Goal: Task Accomplishment & Management: Use online tool/utility

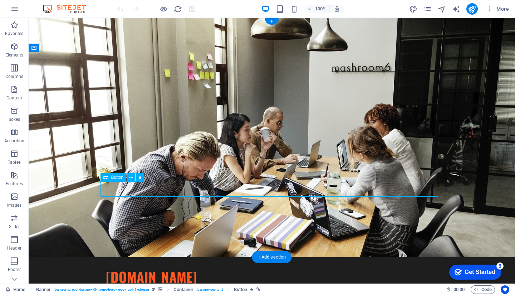
click at [111, 178] on span "Button" at bounding box center [117, 177] width 13 height 4
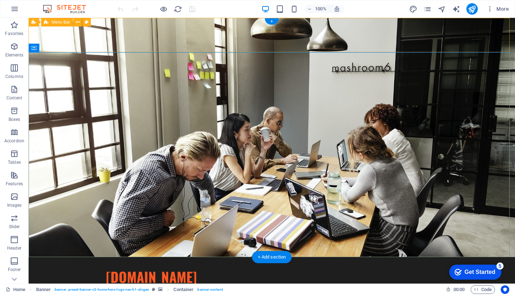
click at [506, 257] on div "[DOMAIN_NAME] Home About Services Pricing FAQ Menu" at bounding box center [272, 282] width 486 height 51
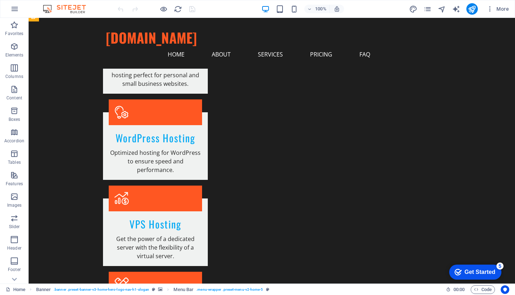
scroll to position [584, 0]
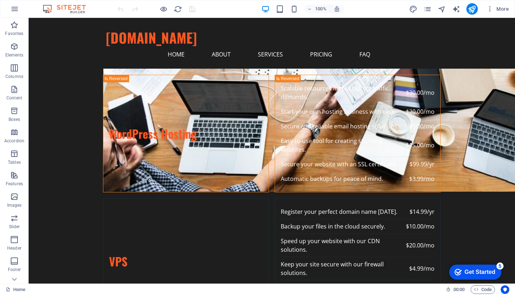
scroll to position [2037, 0]
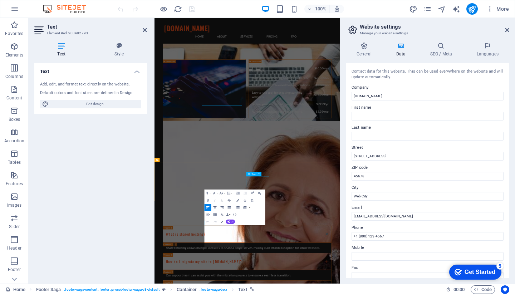
scroll to position [2011, 0]
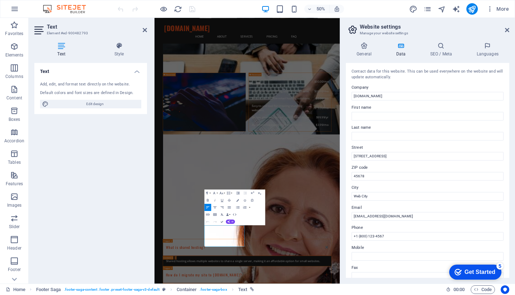
click at [237, 192] on icon "button" at bounding box center [238, 193] width 4 height 4
click at [236, 192] on icon "button" at bounding box center [238, 193] width 4 height 4
click at [400, 92] on input "[DOMAIN_NAME]" at bounding box center [428, 96] width 152 height 9
click at [377, 94] on input "[DOMAIN_NAME]" at bounding box center [428, 96] width 152 height 9
click at [365, 117] on input "First name" at bounding box center [428, 116] width 152 height 9
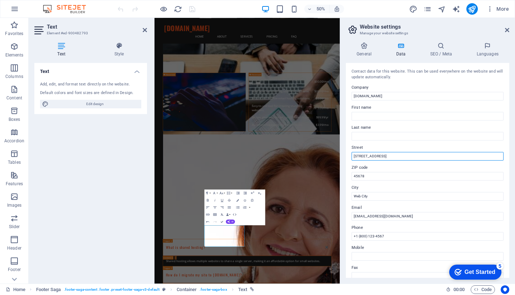
click at [365, 157] on input "[STREET_ADDRESS]" at bounding box center [428, 156] width 152 height 9
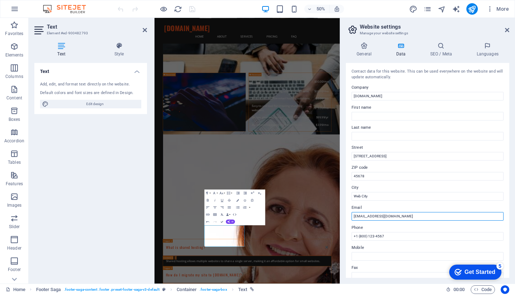
click at [379, 219] on input "[EMAIL_ADDRESS][DOMAIN_NAME]" at bounding box center [428, 216] width 152 height 9
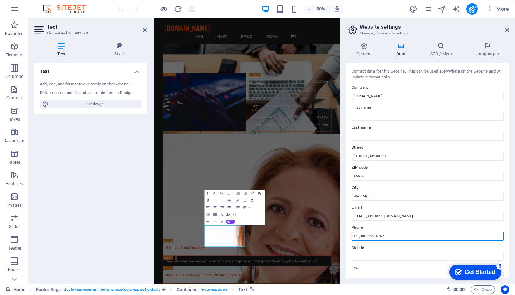
click at [381, 239] on input "+1 (800) 123-4567" at bounding box center [428, 236] width 152 height 9
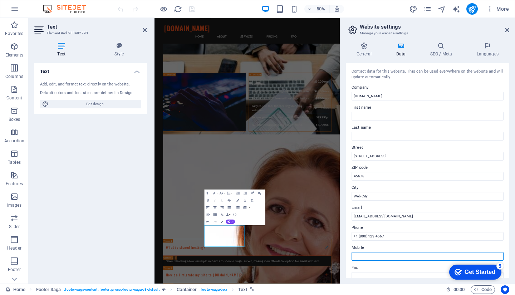
click at [362, 259] on input "Mobile" at bounding box center [428, 256] width 152 height 9
drag, startPoint x: 510, startPoint y: 143, endPoint x: 508, endPoint y: 161, distance: 17.2
click at [508, 161] on div "General Data SEO / Meta Languages Website name [DOMAIN_NAME] Logo Drag files he…" at bounding box center [427, 159] width 175 height 247
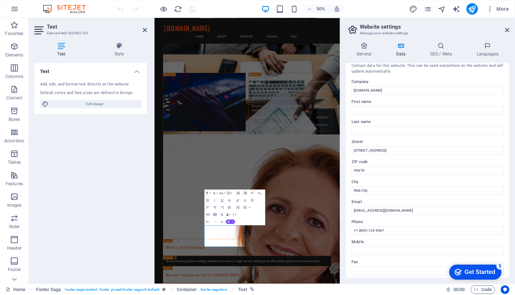
scroll to position [0, 0]
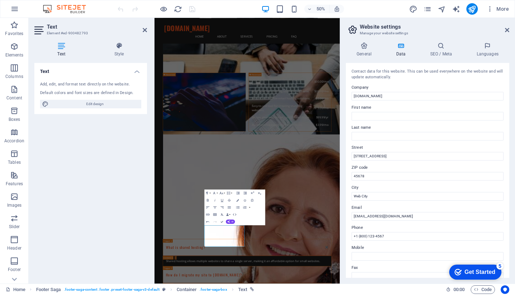
click at [508, 31] on icon at bounding box center [507, 30] width 4 height 6
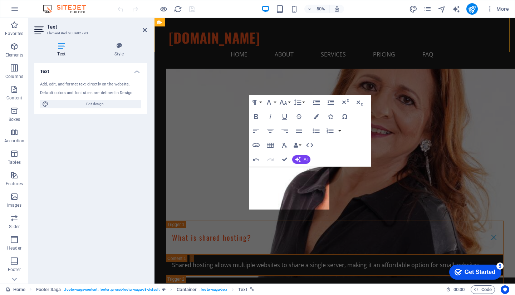
scroll to position [2037, 0]
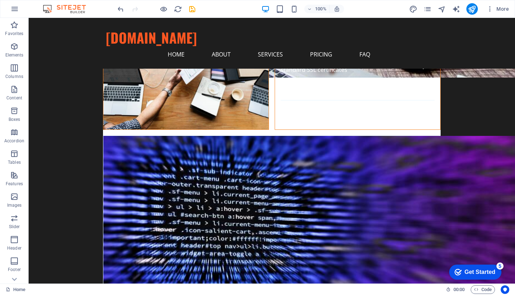
scroll to position [1383, 0]
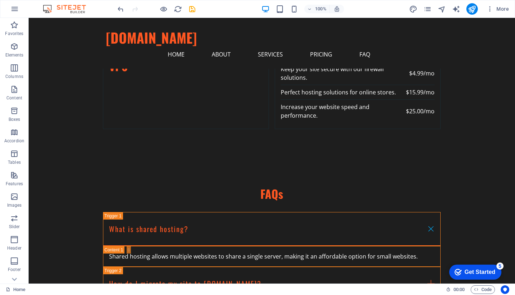
scroll to position [2037, 0]
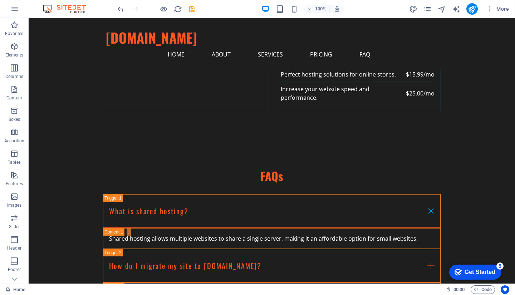
click at [17, 225] on p "Slider" at bounding box center [14, 227] width 11 height 6
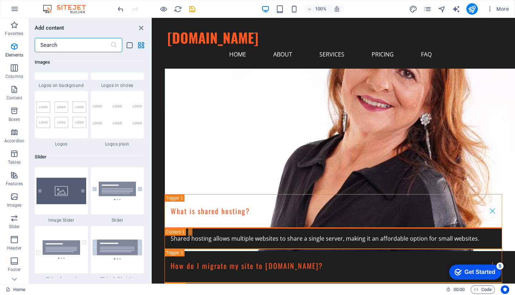
scroll to position [4055, 0]
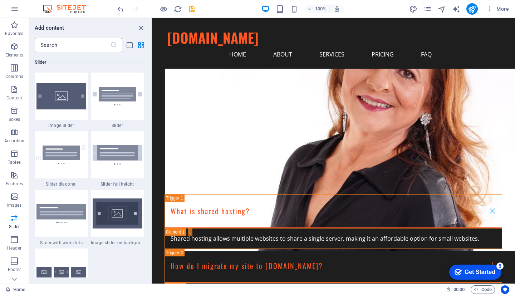
click at [16, 27] on icon at bounding box center [14, 22] width 10 height 10
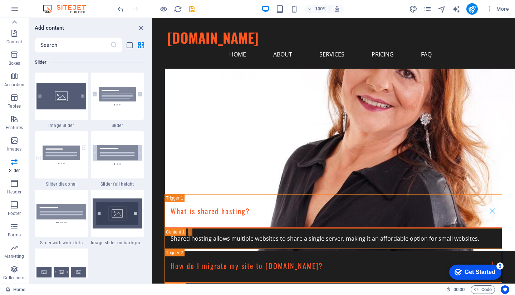
click at [16, 280] on p "Collections" at bounding box center [14, 278] width 22 height 6
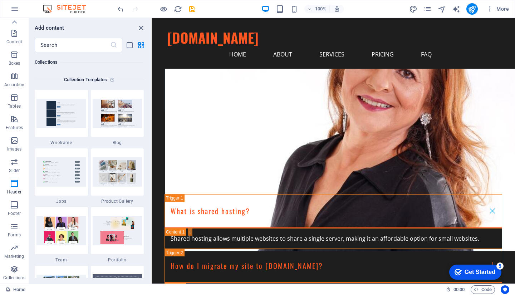
scroll to position [6548, 0]
click at [16, 280] on p "Collections" at bounding box center [14, 278] width 22 height 6
click at [16, 20] on icon at bounding box center [14, 22] width 10 height 10
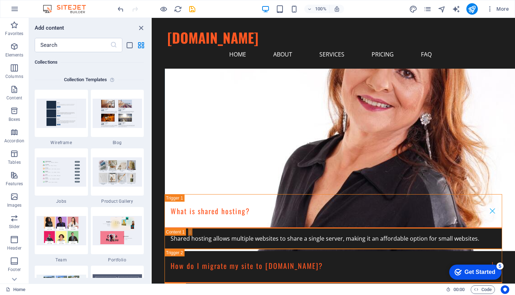
click at [16, 20] on button "Favorites" at bounding box center [14, 28] width 29 height 21
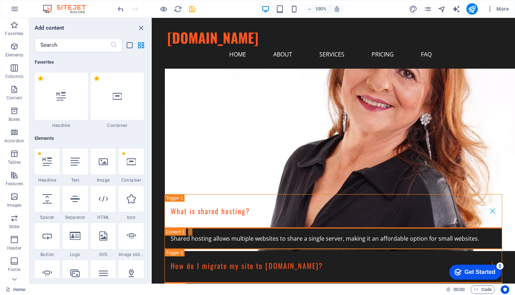
click at [16, 20] on button "Favorites" at bounding box center [14, 28] width 29 height 21
click at [147, 246] on div "Favorites 1 Star Headline 1 Star Container Elements 1 Star Headline 1 Star Text…" at bounding box center [90, 165] width 122 height 226
click at [103, 44] on input "text" at bounding box center [72, 45] width 75 height 14
click at [18, 48] on icon "button" at bounding box center [14, 46] width 9 height 9
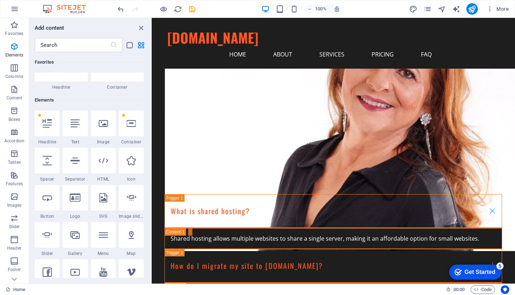
scroll to position [76, 0]
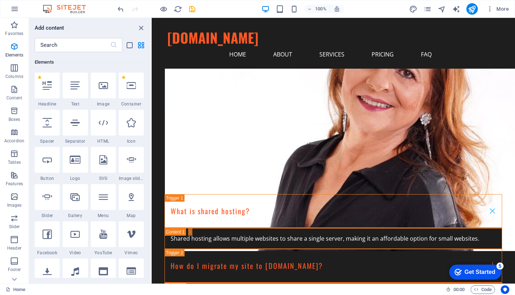
click at [12, 72] on icon "button" at bounding box center [14, 68] width 9 height 9
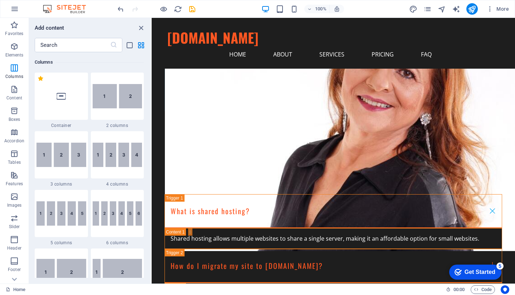
click at [9, 96] on p "Content" at bounding box center [14, 98] width 16 height 6
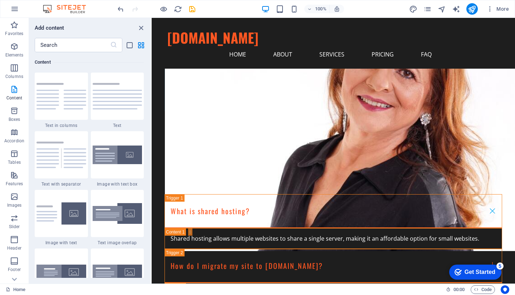
click at [14, 118] on p "Boxes" at bounding box center [15, 120] width 12 height 6
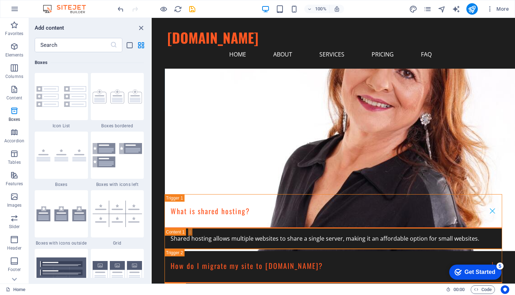
scroll to position [1973, 0]
click at [17, 160] on p "Tables" at bounding box center [14, 163] width 13 height 6
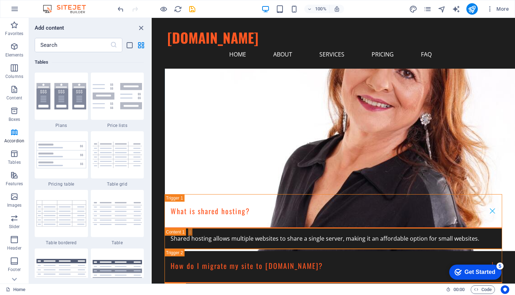
click at [17, 180] on span "Features" at bounding box center [14, 179] width 29 height 17
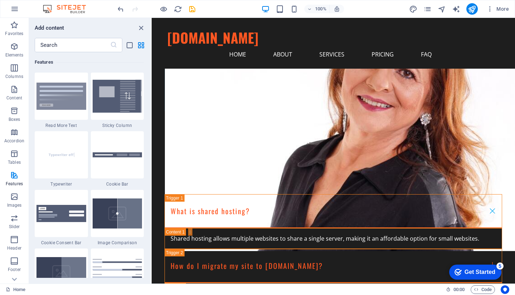
click at [18, 151] on icon "button" at bounding box center [14, 154] width 9 height 9
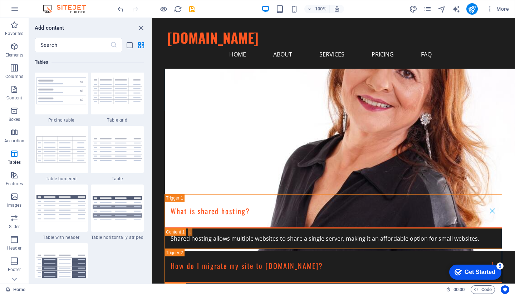
scroll to position [2477, 0]
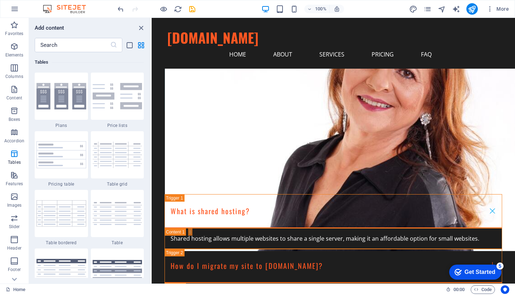
click at [70, 107] on img at bounding box center [61, 96] width 50 height 26
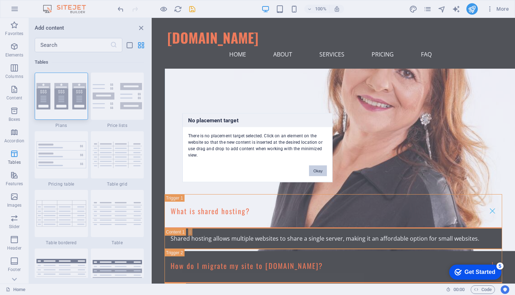
click at [316, 172] on button "Okay" at bounding box center [318, 170] width 18 height 11
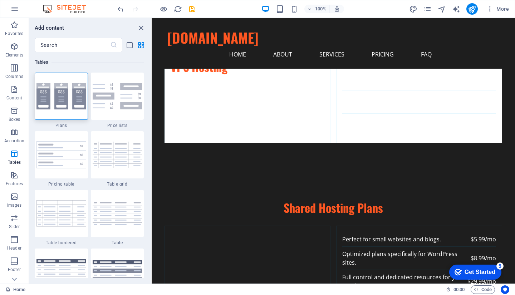
scroll to position [1521, 0]
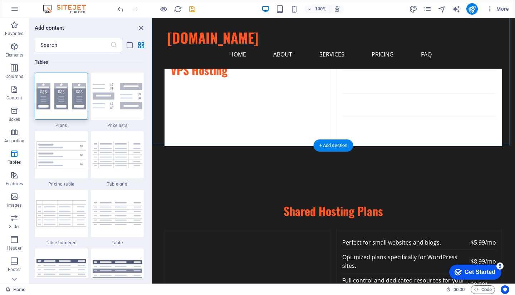
click at [328, 144] on div "+ Add section" at bounding box center [334, 146] width 40 height 12
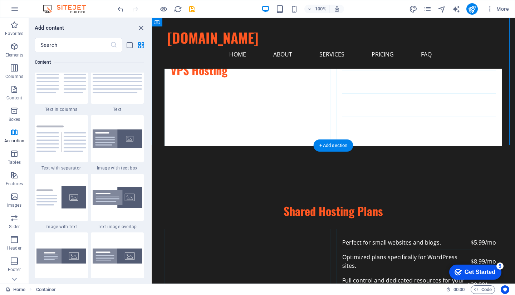
scroll to position [1252, 0]
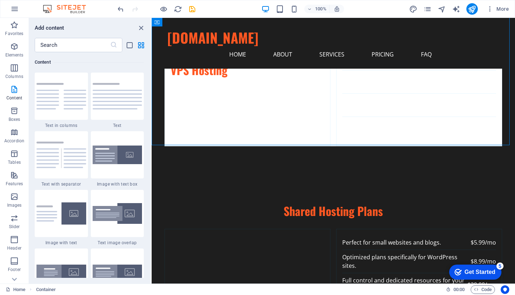
click at [147, 160] on div "Favorites 1 Star Headline 1 Star Container Elements 1 Star Headline 1 Star Text…" at bounding box center [90, 165] width 122 height 226
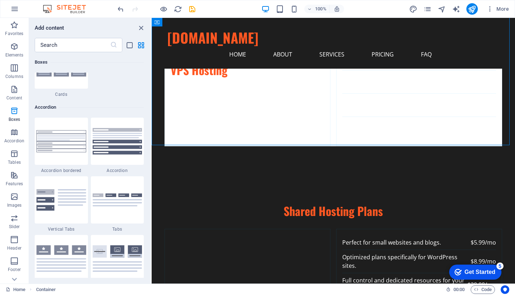
scroll to position [2437, 0]
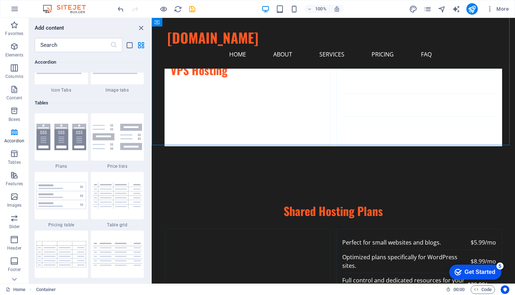
click at [60, 143] on img at bounding box center [61, 137] width 50 height 26
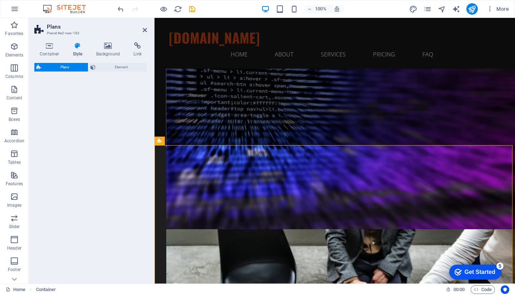
select select "rem"
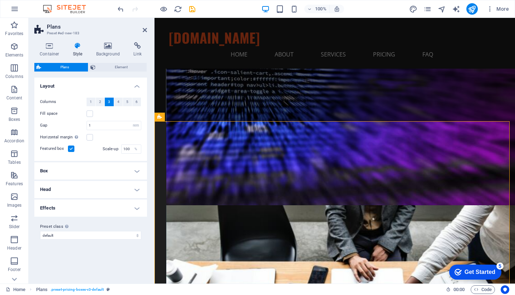
scroll to position [1539, 0]
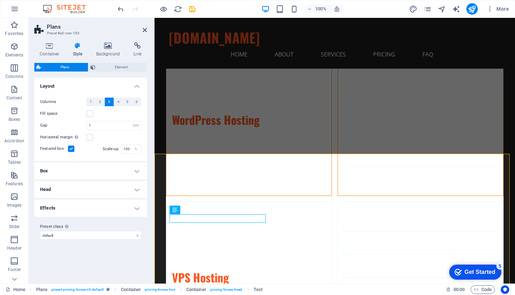
scroll to position [1544, 0]
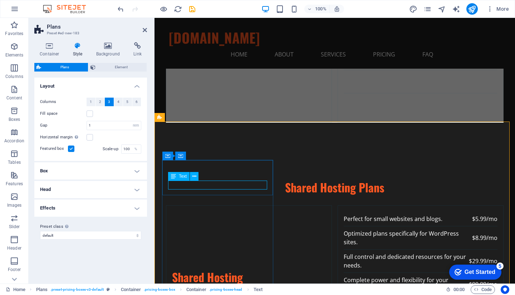
click at [124, 68] on span "Element" at bounding box center [121, 67] width 47 height 9
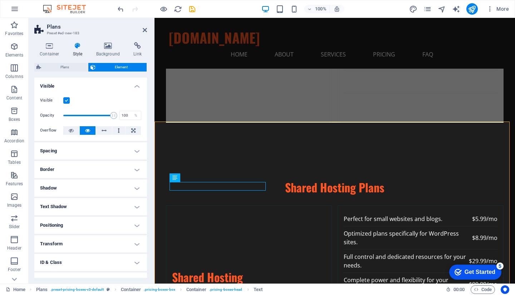
click at [124, 68] on span "Element" at bounding box center [121, 67] width 47 height 9
click at [67, 60] on div "Container Style Background Link Size Height Default px rem % vh vw Min. height …" at bounding box center [90, 160] width 113 height 236
click at [68, 65] on span "Plans" at bounding box center [64, 67] width 43 height 9
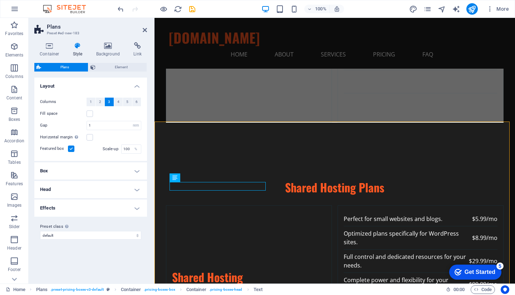
click at [85, 173] on h4 "Box" at bounding box center [90, 170] width 113 height 17
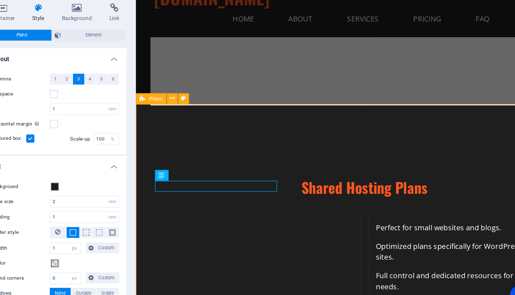
click at [166, 115] on span "Plans" at bounding box center [170, 117] width 11 height 4
click at [181, 119] on icon at bounding box center [183, 117] width 4 height 8
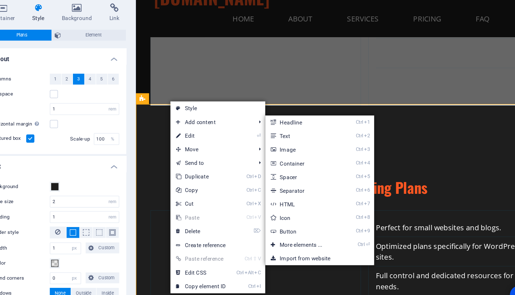
click at [199, 141] on span "Add content" at bounding box center [214, 136] width 64 height 11
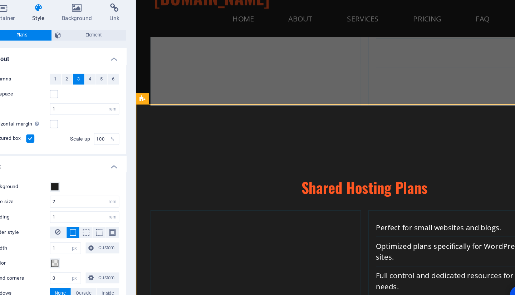
click at [121, 68] on span "Element" at bounding box center [121, 67] width 47 height 9
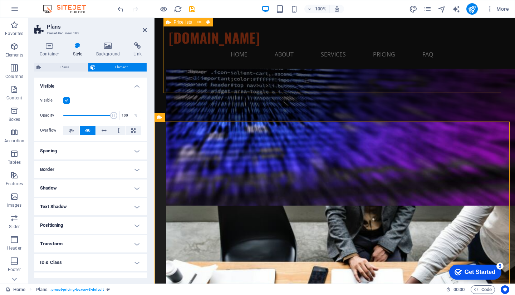
click at [11, 44] on icon "button" at bounding box center [14, 46] width 9 height 9
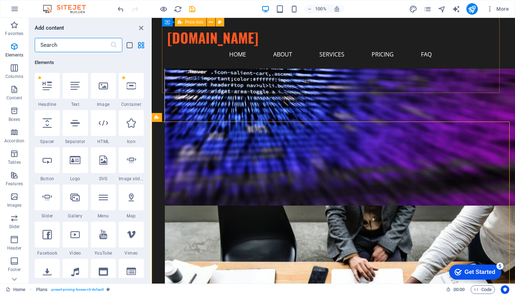
scroll to position [76, 0]
click at [456, 7] on icon "text_generator" at bounding box center [456, 9] width 8 height 8
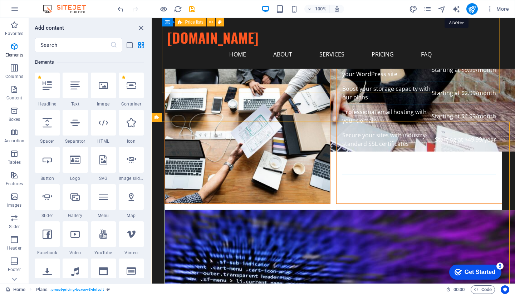
select select "English"
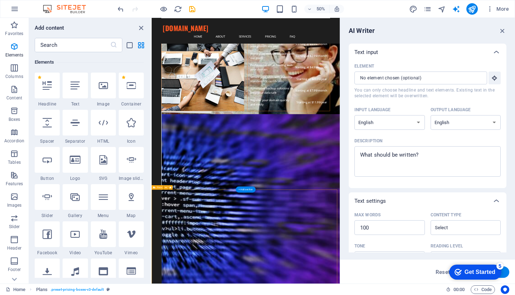
click at [435, 72] on input "Element ​ You can only choose headline and text elements. Existing text in the …" at bounding box center [418, 78] width 128 height 13
click at [435, 74] on input "Element ​ You can only choose headline and text elements. Existing text in the …" at bounding box center [418, 78] width 128 height 13
click at [420, 79] on input "Element ​ You can only choose headline and text elements. Existing text in the …" at bounding box center [418, 78] width 128 height 13
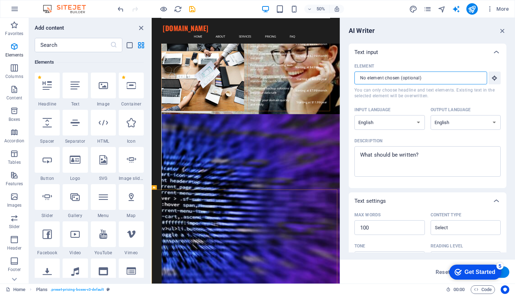
click at [405, 82] on input "Element ​ You can only choose headline and text elements. Existing text in the …" at bounding box center [418, 78] width 128 height 13
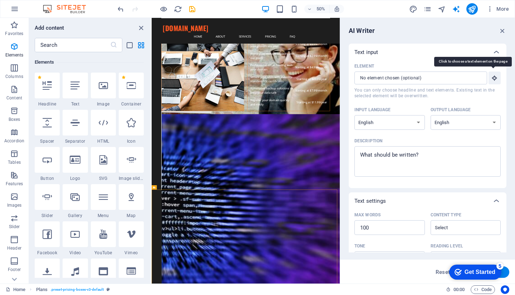
click at [493, 78] on icon "button" at bounding box center [494, 78] width 6 height 6
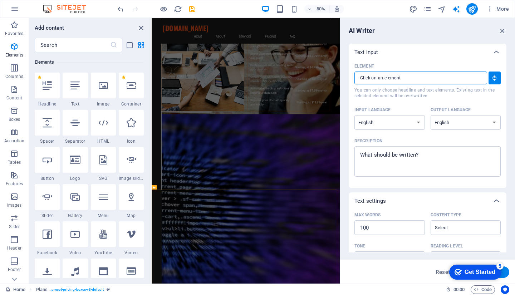
click at [473, 80] on input "Element ​ You can only choose headline and text elements. Existing text in the …" at bounding box center [418, 78] width 128 height 13
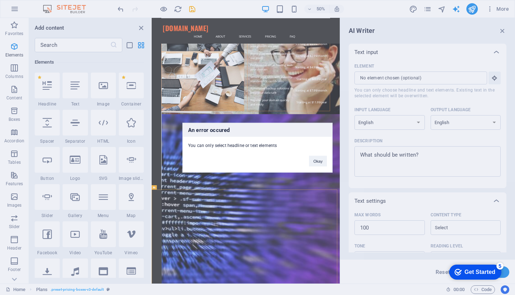
click at [319, 159] on button "Okay" at bounding box center [318, 161] width 18 height 11
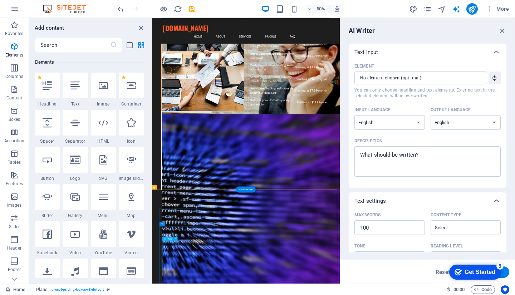
click at [397, 80] on input "Element ​ You can only choose headline and text elements. Existing text in the …" at bounding box center [418, 78] width 128 height 13
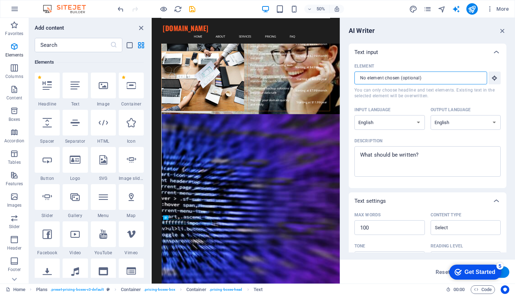
click at [397, 80] on input "Element ​ You can only choose headline and text elements. Existing text in the …" at bounding box center [418, 78] width 128 height 13
type textarea "x"
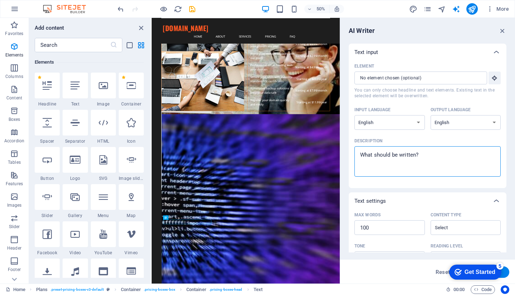
click at [381, 158] on textarea "Description x ​" at bounding box center [427, 161] width 139 height 23
type textarea "H"
type textarea "x"
type textarea "Ho"
type textarea "x"
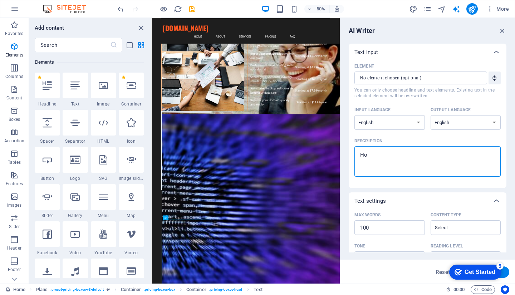
type textarea "Hos"
type textarea "x"
type textarea "Host"
type textarea "x"
type textarea "Hosti"
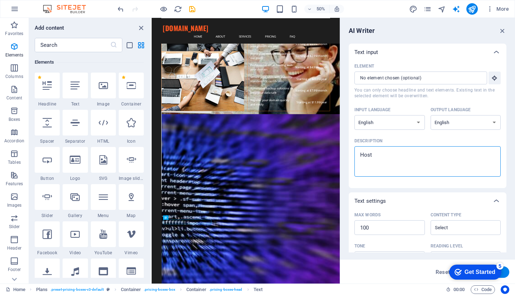
type textarea "x"
type textarea "Hostin"
type textarea "x"
type textarea "Hosting"
type textarea "x"
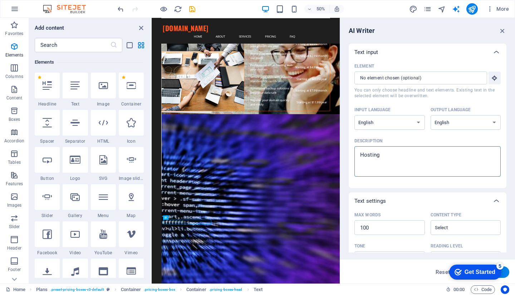
type textarea "Hostinge"
type textarea "x"
type textarea "Hostinge"
type textarea "x"
type textarea "Hostinge"
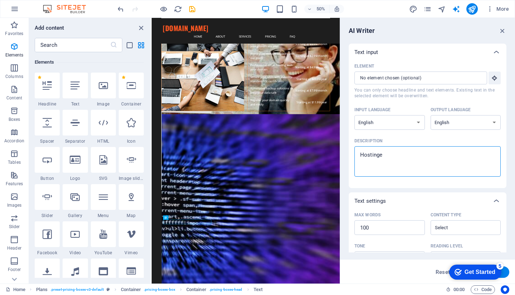
type textarea "x"
type textarea "Hosting"
type textarea "x"
type textarea "Hosting"
type textarea "x"
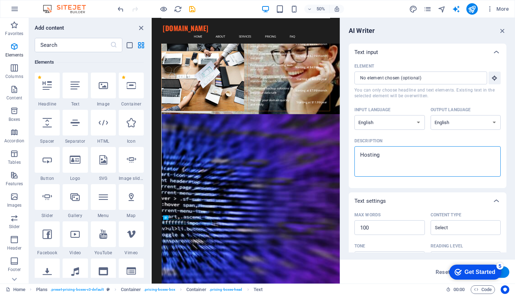
type textarea "Hosting p"
type textarea "x"
type textarea "Hosting pl"
type textarea "x"
type textarea "Hosting pla"
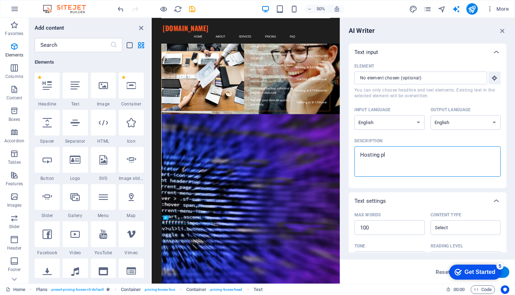
type textarea "x"
type textarea "Hosting plan"
type textarea "x"
type textarea "Hosting plan"
type textarea "x"
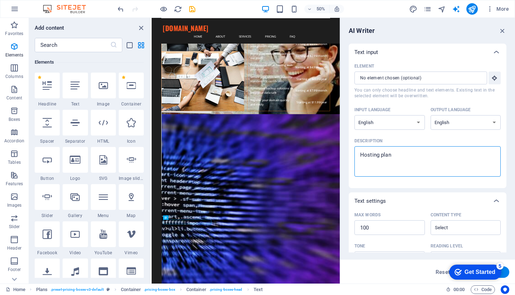
type textarea "Hosting plan"
type textarea "x"
drag, startPoint x: 515, startPoint y: 159, endPoint x: 505, endPoint y: 171, distance: 15.0
click at [505, 171] on div "AI Writer Text input Element ​ You can only choose headline and text elements. …" at bounding box center [427, 151] width 175 height 266
click at [506, 190] on div "Text input Element ​ You can only choose headline and text elements. Existing t…" at bounding box center [428, 148] width 158 height 209
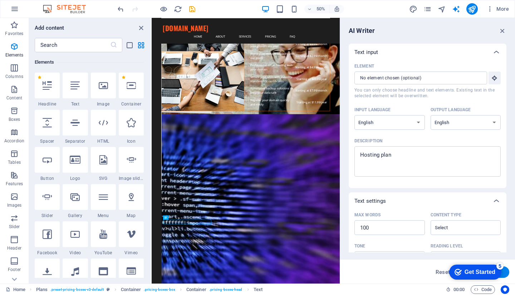
scroll to position [118, 0]
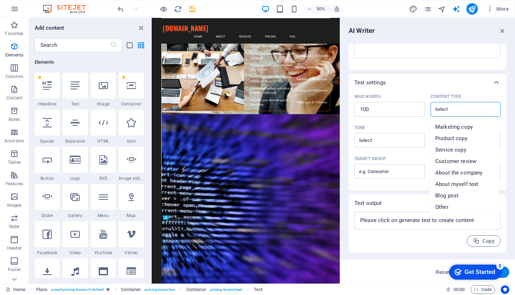
click at [481, 109] on input "Content type ​" at bounding box center [460, 109] width 54 height 10
click at [484, 141] on li "Product copy" at bounding box center [464, 138] width 69 height 11
type input "Product copy"
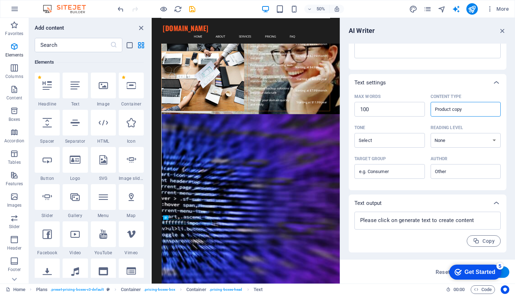
click at [409, 139] on input "Tone ​" at bounding box center [384, 140] width 54 height 10
click at [396, 168] on li "Friendly" at bounding box center [388, 169] width 69 height 11
type input "Friendly"
click at [456, 137] on select "None Academic Adult Teen Child" at bounding box center [466, 140] width 70 height 15
select select "Academic"
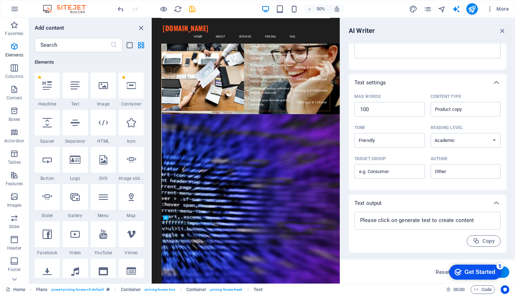
click at [431, 133] on select "None Academic Adult Teen Child" at bounding box center [466, 140] width 70 height 15
click at [409, 172] on input "Target group ​" at bounding box center [389, 171] width 70 height 11
type input "consumer"
click at [447, 167] on input "Author ​" at bounding box center [460, 171] width 54 height 10
click at [453, 189] on span "Business" at bounding box center [446, 189] width 22 height 7
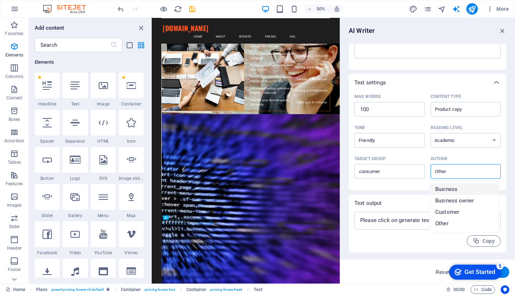
type input "Business"
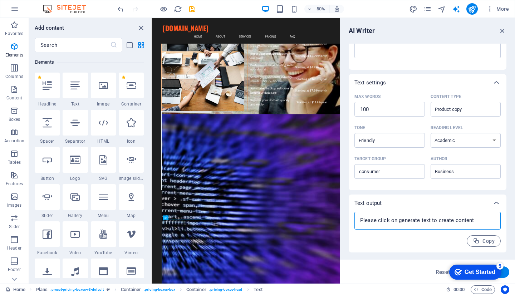
click at [392, 222] on textarea at bounding box center [427, 220] width 139 height 11
type textarea "x"
drag, startPoint x: 504, startPoint y: 194, endPoint x: 506, endPoint y: 207, distance: 14.1
click at [506, 207] on div "Text input Element ​ You can only choose headline and text elements. Existing t…" at bounding box center [428, 148] width 158 height 209
drag, startPoint x: 510, startPoint y: 235, endPoint x: 508, endPoint y: 256, distance: 20.9
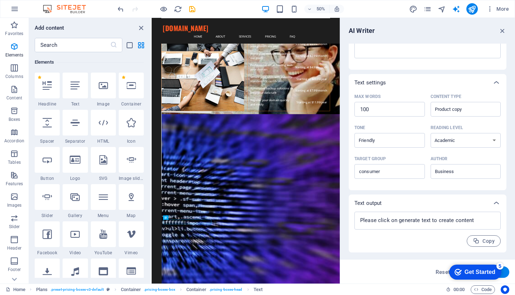
click at [508, 256] on div "AI Writer Text input Element ​ You can only choose headline and text elements. …" at bounding box center [427, 151] width 175 height 266
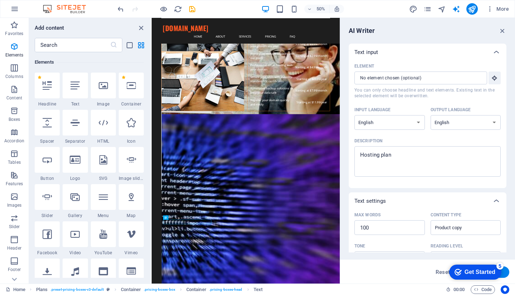
type textarea "x"
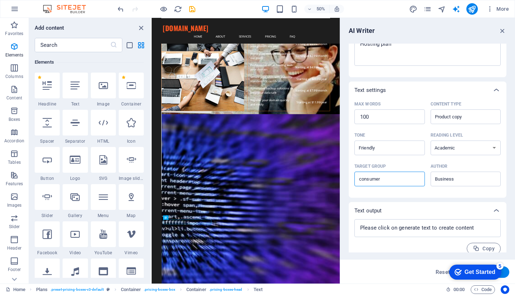
type textarea "x"
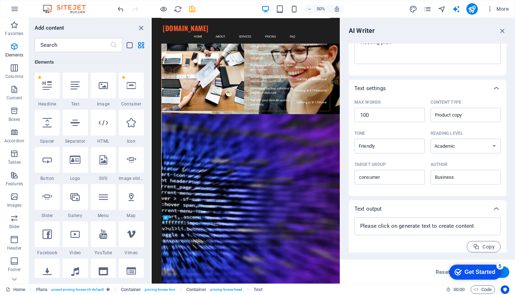
click at [477, 233] on div "x ​" at bounding box center [427, 226] width 146 height 18
type textarea "x"
click at [509, 275] on button "Generate text" at bounding box center [485, 271] width 50 height 11
type textarea "x"
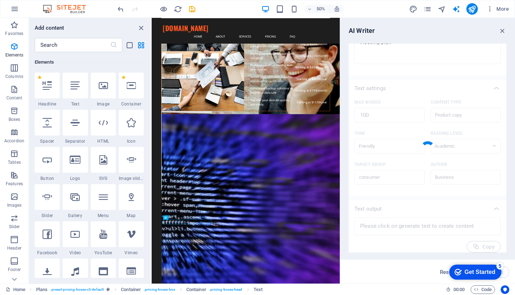
type textarea "x"
type textarea "Discover our flexible hosting plan designed to meet your unique needs. With rob…"
type textarea "x"
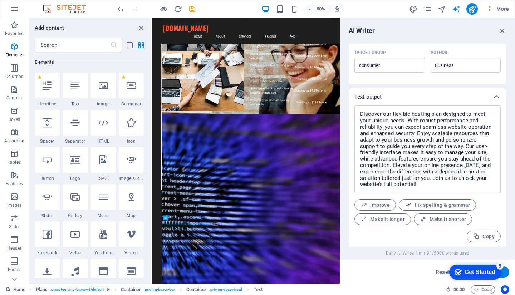
scroll to position [226, 0]
drag, startPoint x: 503, startPoint y: 177, endPoint x: 507, endPoint y: 127, distance: 50.2
click at [507, 127] on div "AI Writer Text input Element ​ You can only choose headline and text elements. …" at bounding box center [427, 151] width 175 height 266
click at [504, 126] on div "Discover our flexible hosting plan designed to meet your unique needs. With rob…" at bounding box center [428, 175] width 158 height 142
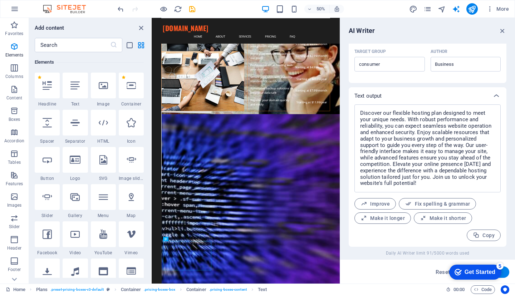
click at [507, 148] on div "AI Writer Text input Element ​ You can only choose headline and text elements. …" at bounding box center [427, 151] width 175 height 266
click at [13, 75] on p "Columns" at bounding box center [14, 77] width 18 height 6
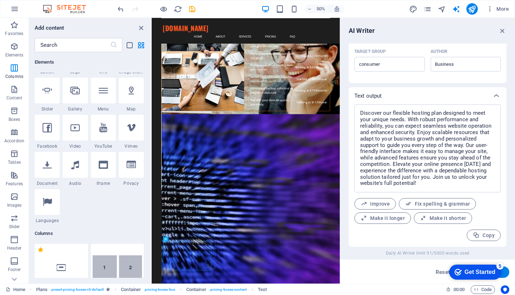
scroll to position [354, 0]
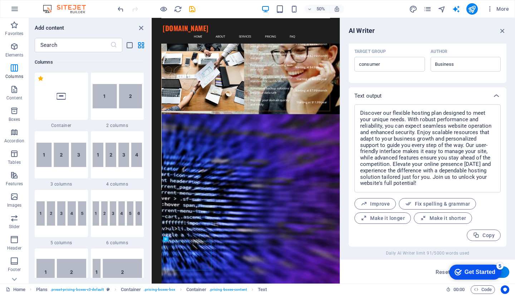
click at [15, 114] on icon "button" at bounding box center [14, 111] width 9 height 9
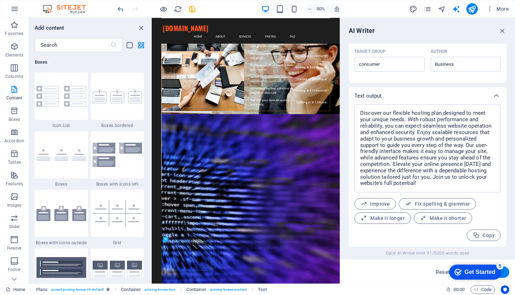
click at [15, 133] on icon "button" at bounding box center [14, 132] width 9 height 9
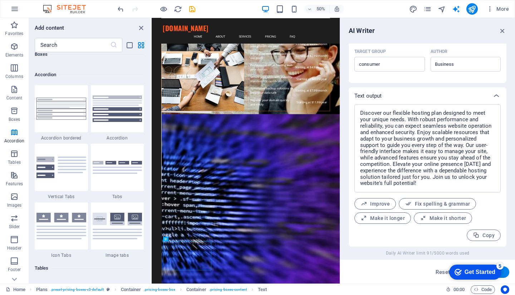
scroll to position [2284, 0]
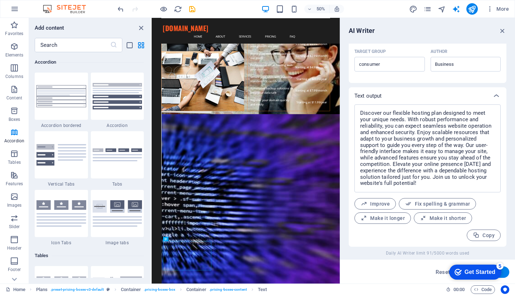
click at [18, 170] on button "Features" at bounding box center [14, 178] width 29 height 21
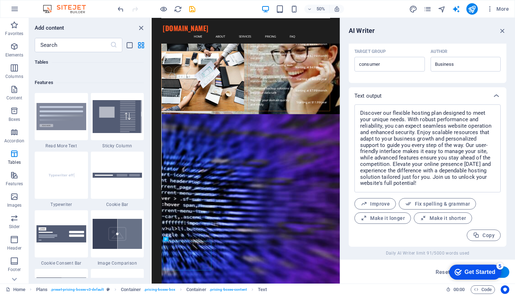
scroll to position [2788, 0]
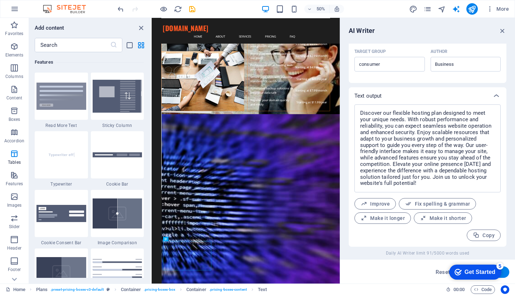
click at [18, 187] on span "Features" at bounding box center [14, 179] width 29 height 17
click at [18, 182] on p "Features" at bounding box center [14, 184] width 17 height 6
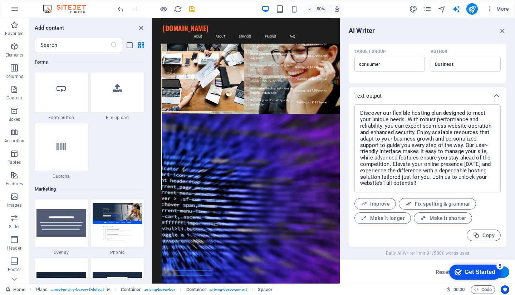
scroll to position [5689, 0]
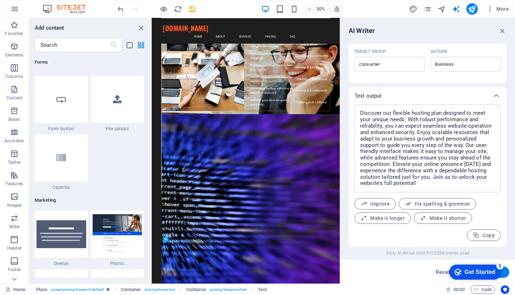
click at [147, 155] on div "Favorites 1 Star Headline 1 Star Container Elements 1 Star Headline 1 Star Text…" at bounding box center [90, 165] width 122 height 226
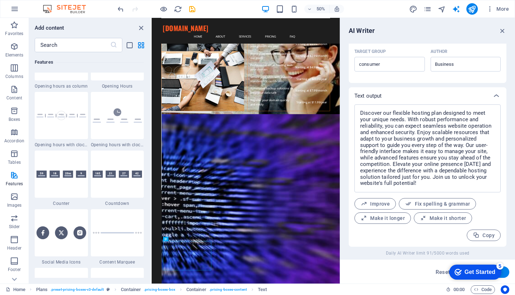
scroll to position [2924, 0]
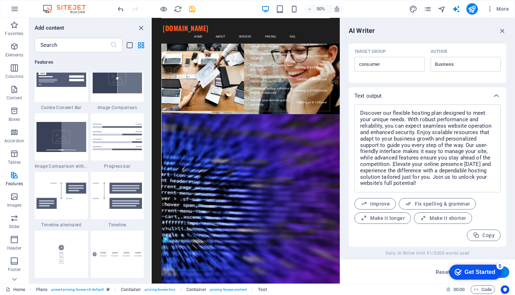
click at [151, 153] on button at bounding box center [151, 151] width 1 height 266
